Goal: Communication & Community: Answer question/provide support

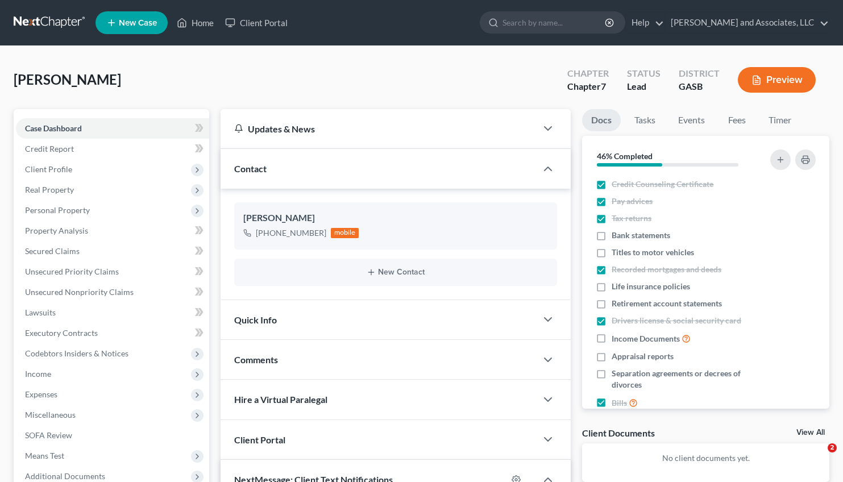
select select "0"
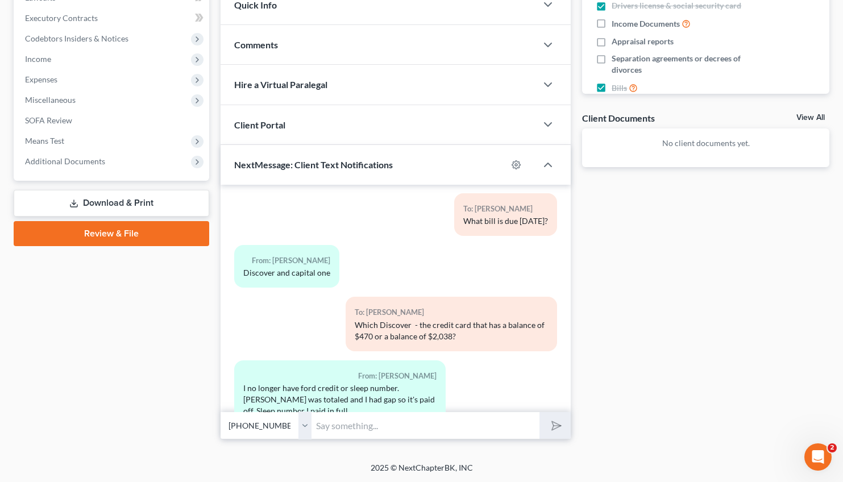
scroll to position [1157, 0]
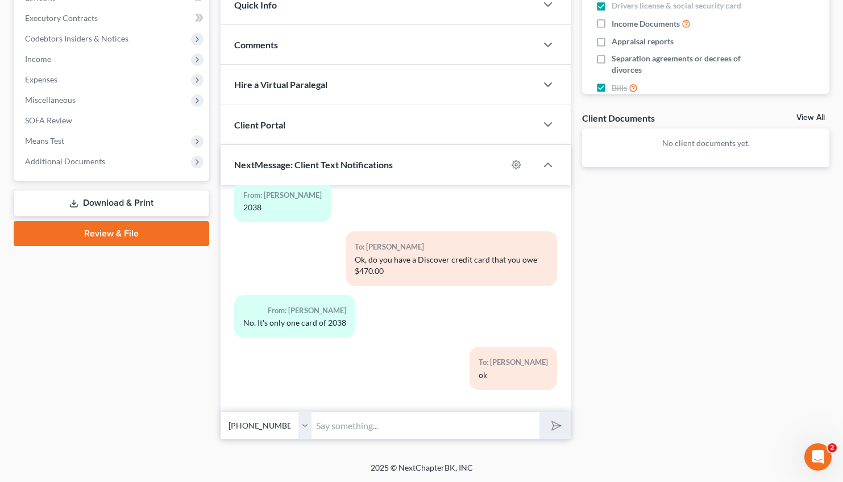
click at [413, 418] on input "text" at bounding box center [426, 426] width 228 height 28
type input "Is your land in [GEOGRAPHIC_DATA] or [GEOGRAPHIC_DATA]?"
click at [540, 412] on button "submit" at bounding box center [555, 425] width 31 height 27
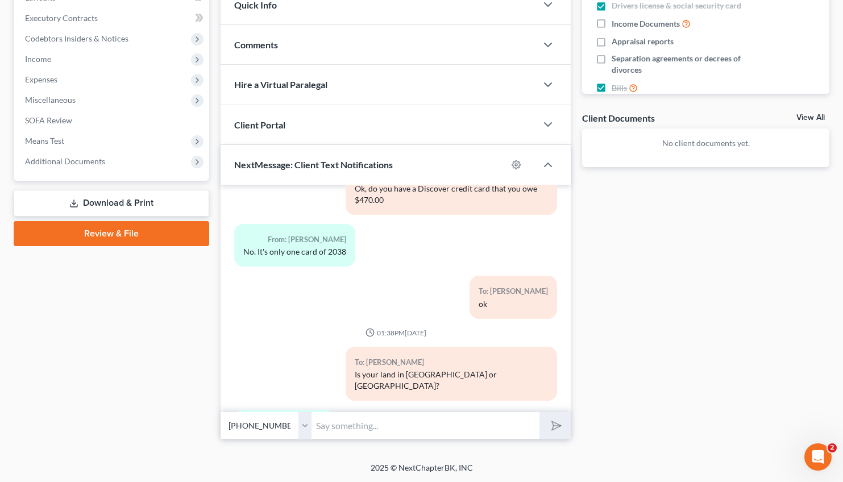
scroll to position [1280, 0]
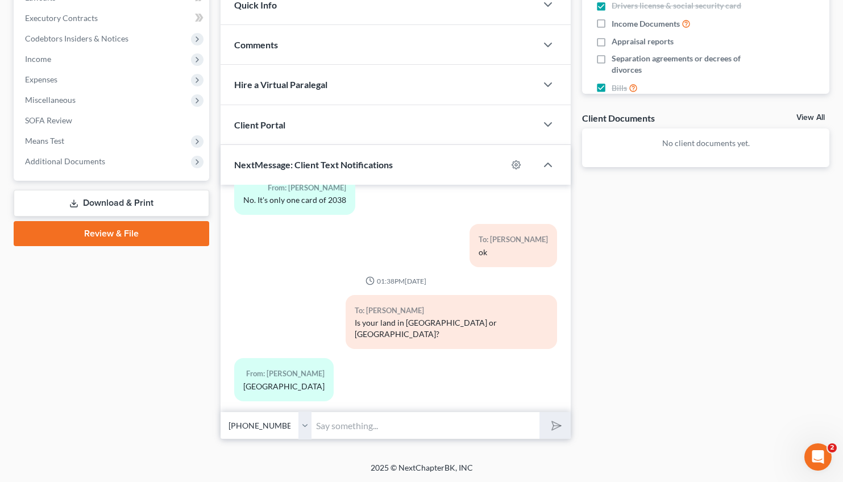
click at [413, 418] on input "text" at bounding box center [426, 426] width 228 height 28
click at [333, 424] on input "text" at bounding box center [426, 426] width 228 height 28
type input "Did you have a paycheck stub on 7/15?"
click at [540, 412] on button "submit" at bounding box center [555, 425] width 31 height 27
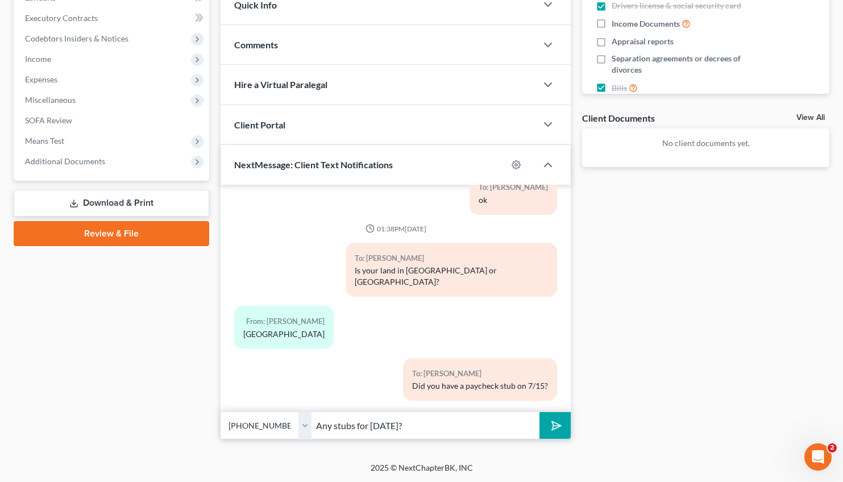
type input "Any stubs for [DATE]?"
click at [540, 412] on button "submit" at bounding box center [555, 425] width 31 height 27
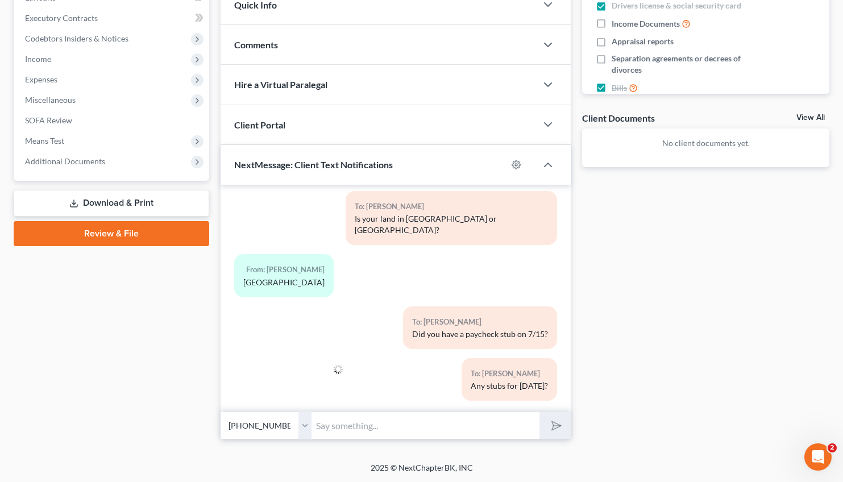
click at [333, 424] on input "text" at bounding box center [426, 426] width 228 height 28
click at [272, 339] on div "To: [PERSON_NAME] Did you have a paycheck stub on 7/15?" at bounding box center [396, 332] width 335 height 52
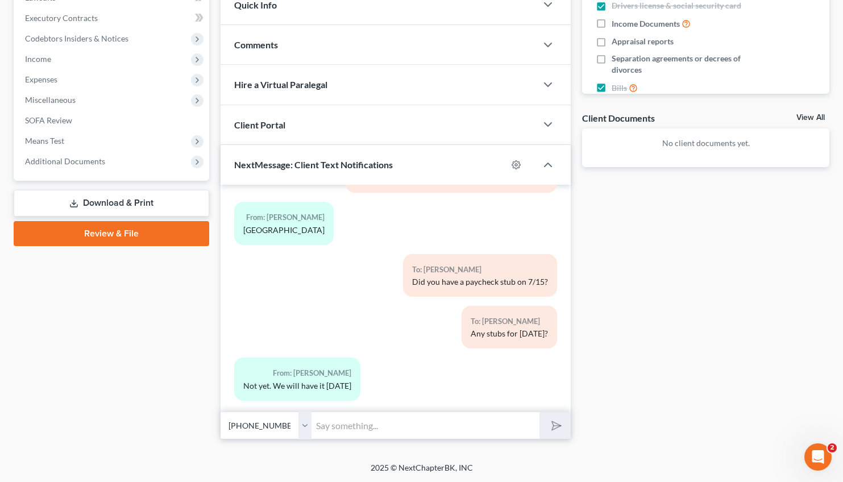
click at [339, 426] on input "text" at bounding box center [426, 426] width 228 height 28
type input "W"
type input "Did you receive 2 stubs in July? We only have the 7/31."
click at [540, 412] on button "submit" at bounding box center [555, 425] width 31 height 27
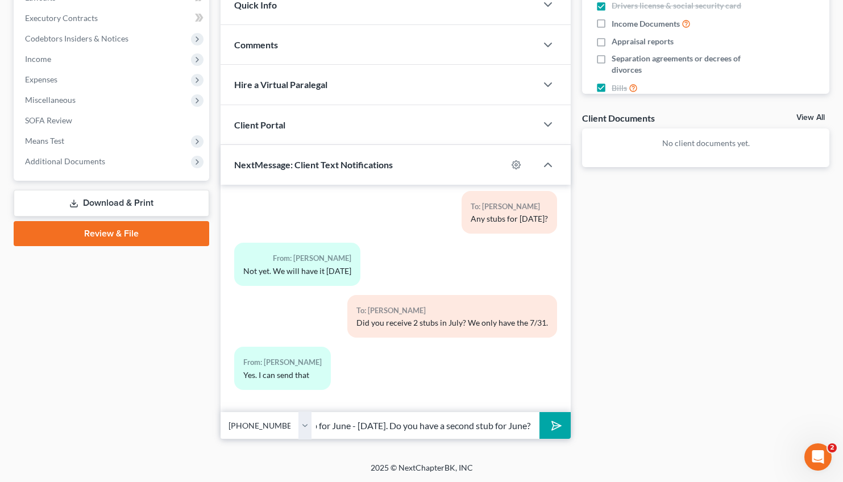
scroll to position [0, 106]
type input "I only have one stub for June - [DATE]. Do you have a second stub for June?"
click at [540, 412] on button "submit" at bounding box center [555, 425] width 31 height 27
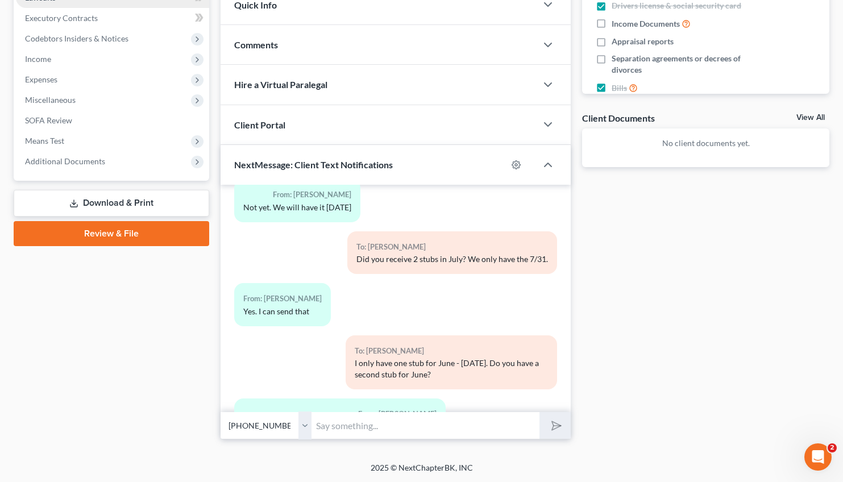
scroll to position [1678, 0]
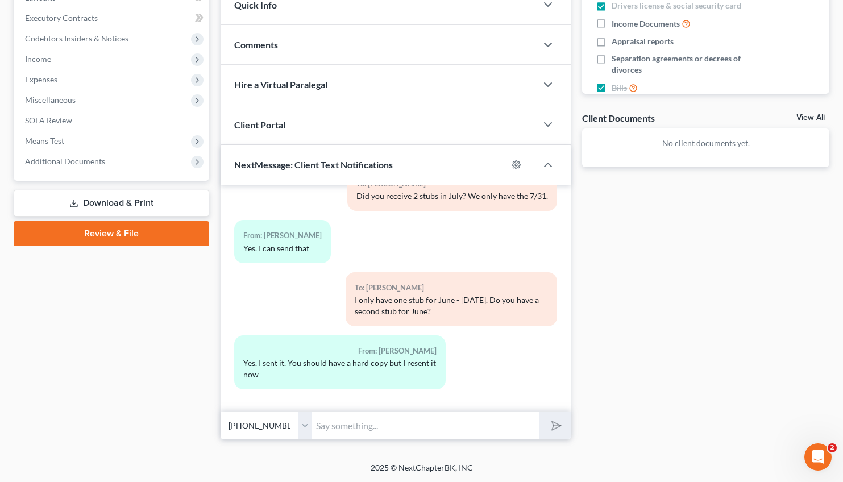
click at [333, 430] on input "text" at bounding box center [426, 426] width 228 height 28
type input "Thank you. I noticed that you have signed your documents. I apologize for the e…"
click at [540, 412] on button "submit" at bounding box center [555, 425] width 31 height 27
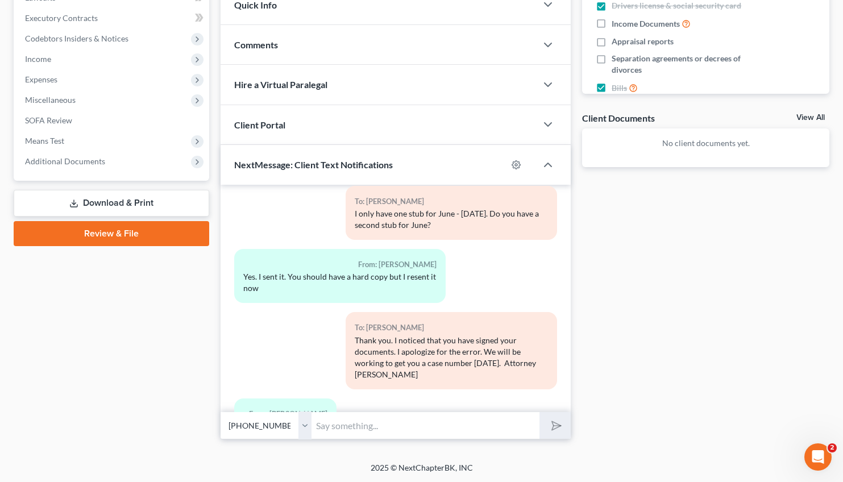
scroll to position [1816, 0]
